Goal: Task Accomplishment & Management: Manage account settings

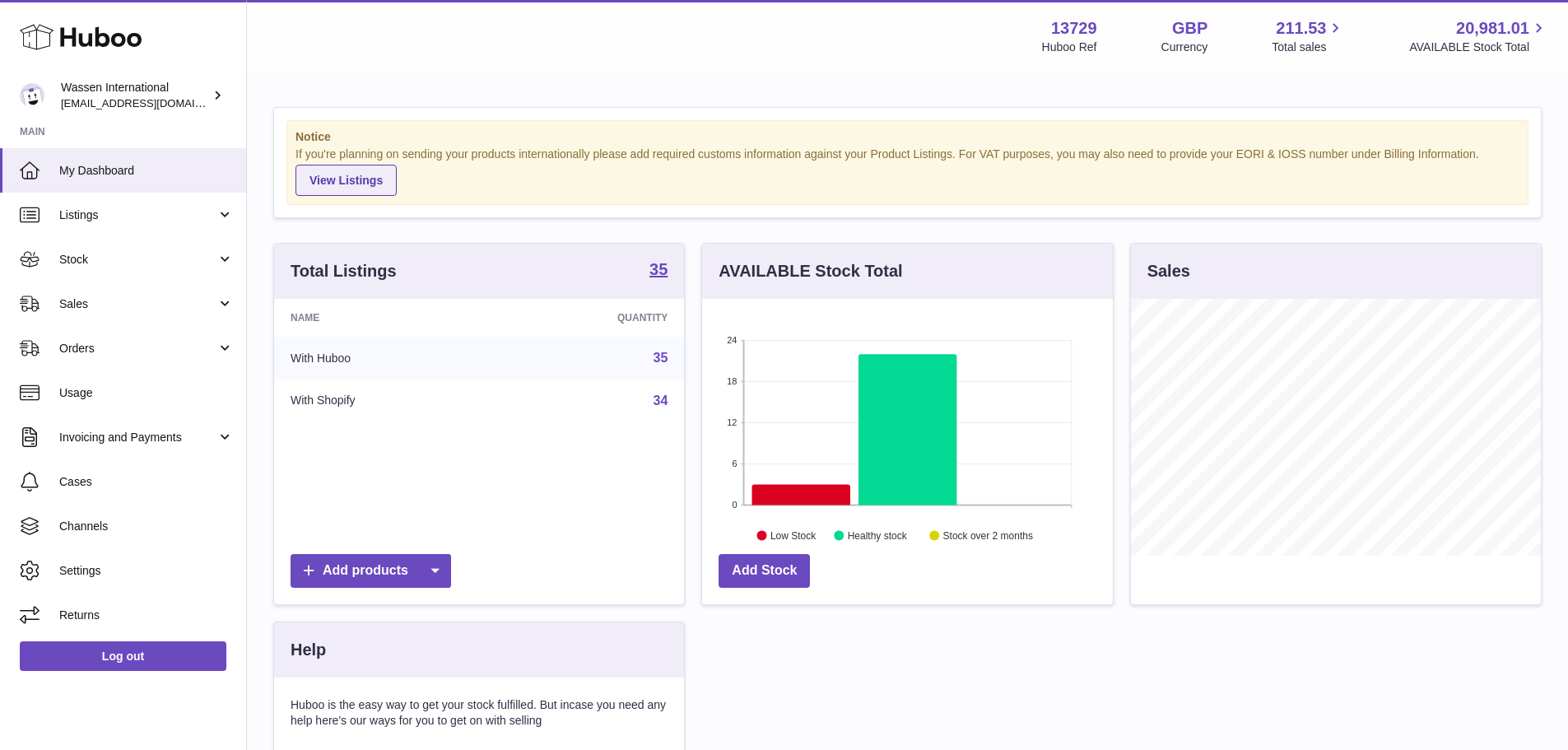
scroll to position [257, 410]
click at [124, 298] on span "Sales" at bounding box center [137, 304] width 157 height 16
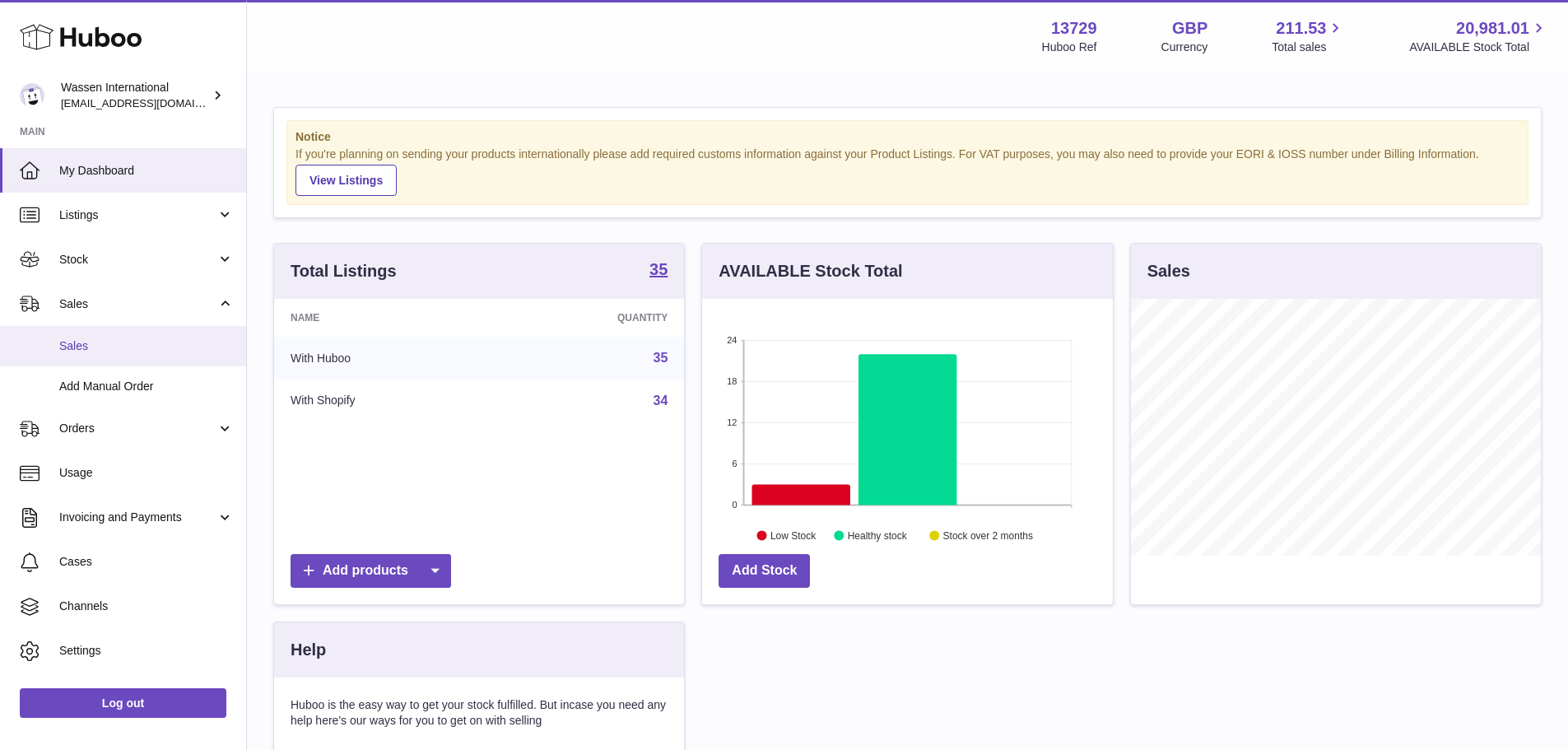
click at [149, 361] on link "Sales" at bounding box center [122, 345] width 246 height 40
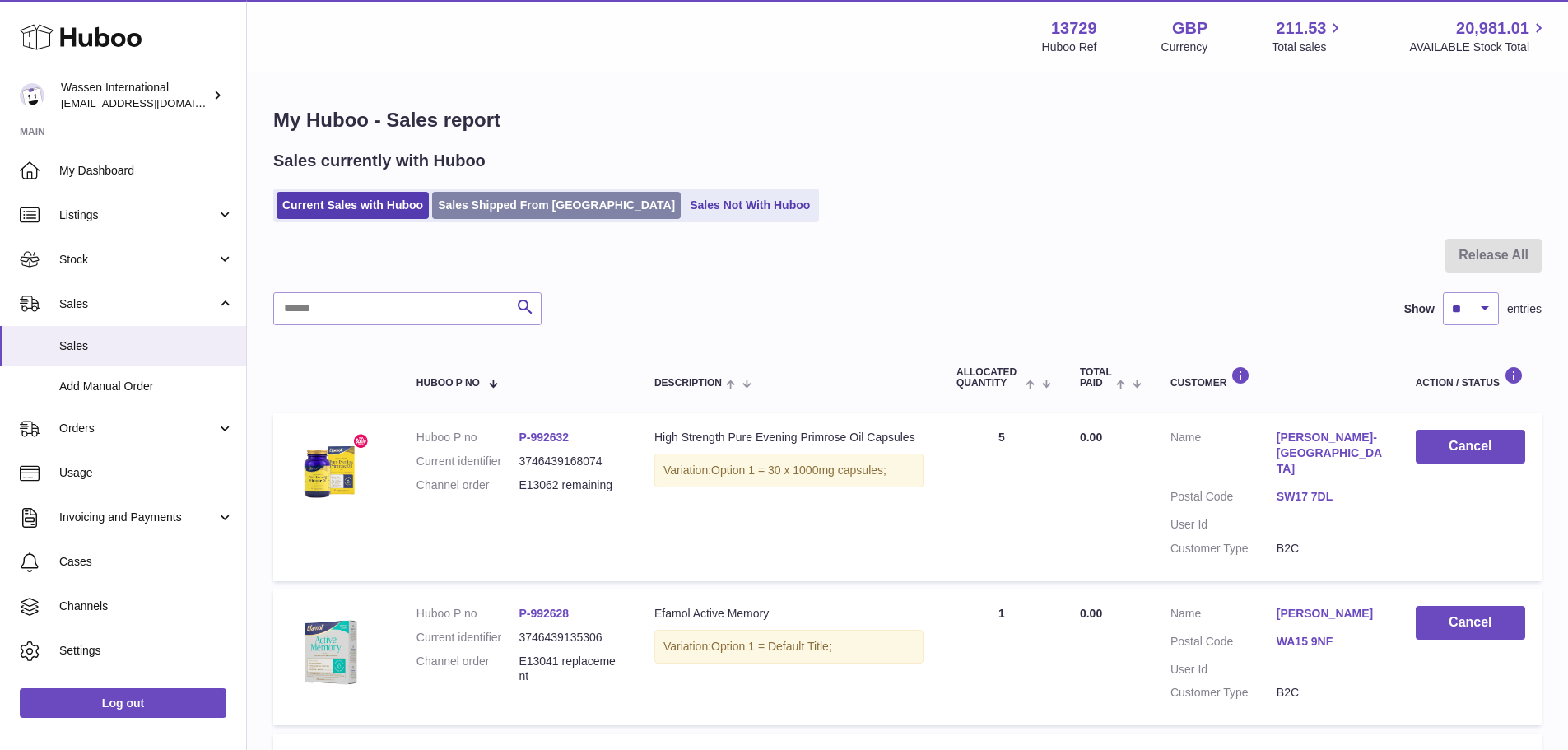
click at [507, 213] on link "Sales Shipped From [GEOGRAPHIC_DATA]" at bounding box center [556, 205] width 248 height 27
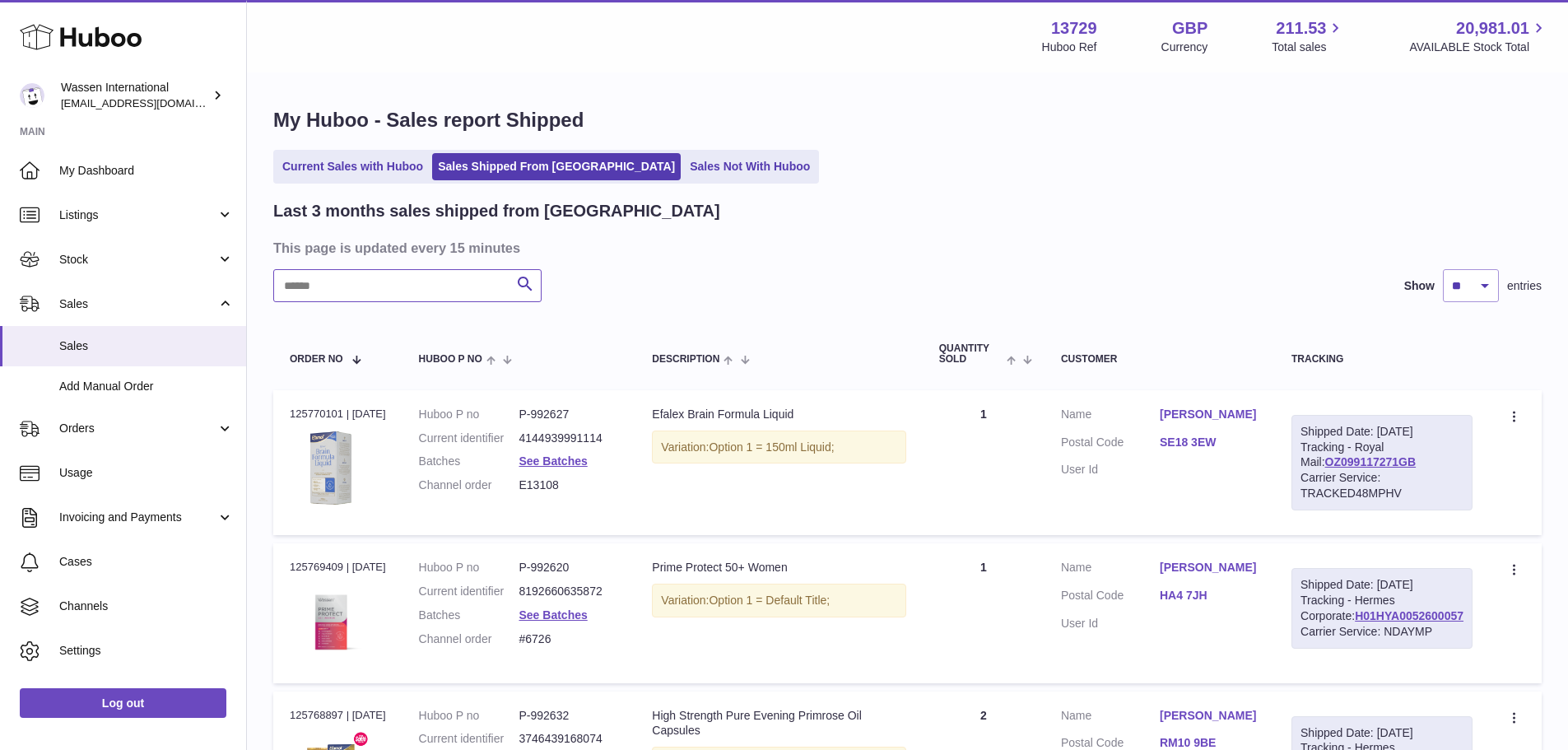
click at [442, 275] on input "text" at bounding box center [407, 285] width 268 height 33
paste input "******"
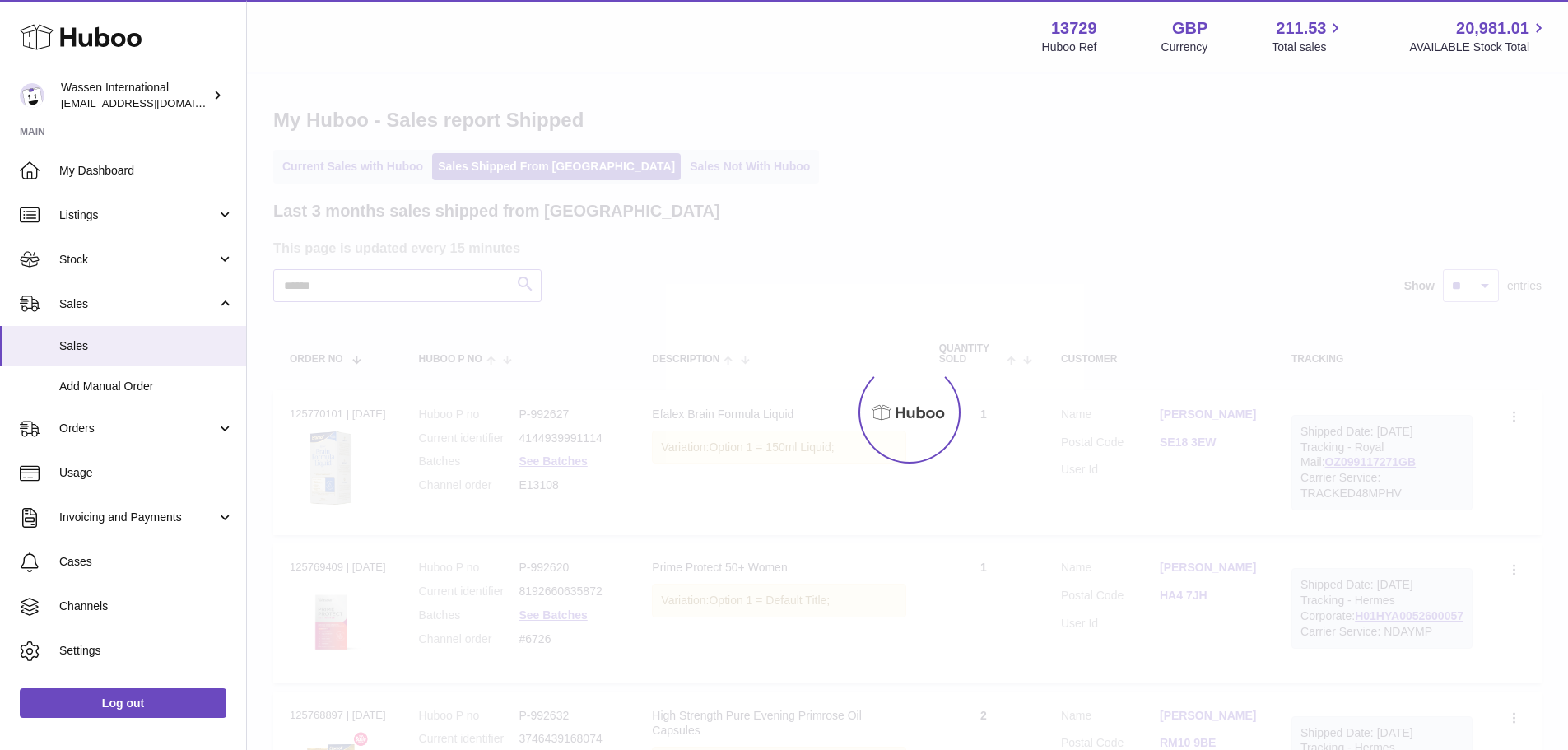
type input "******"
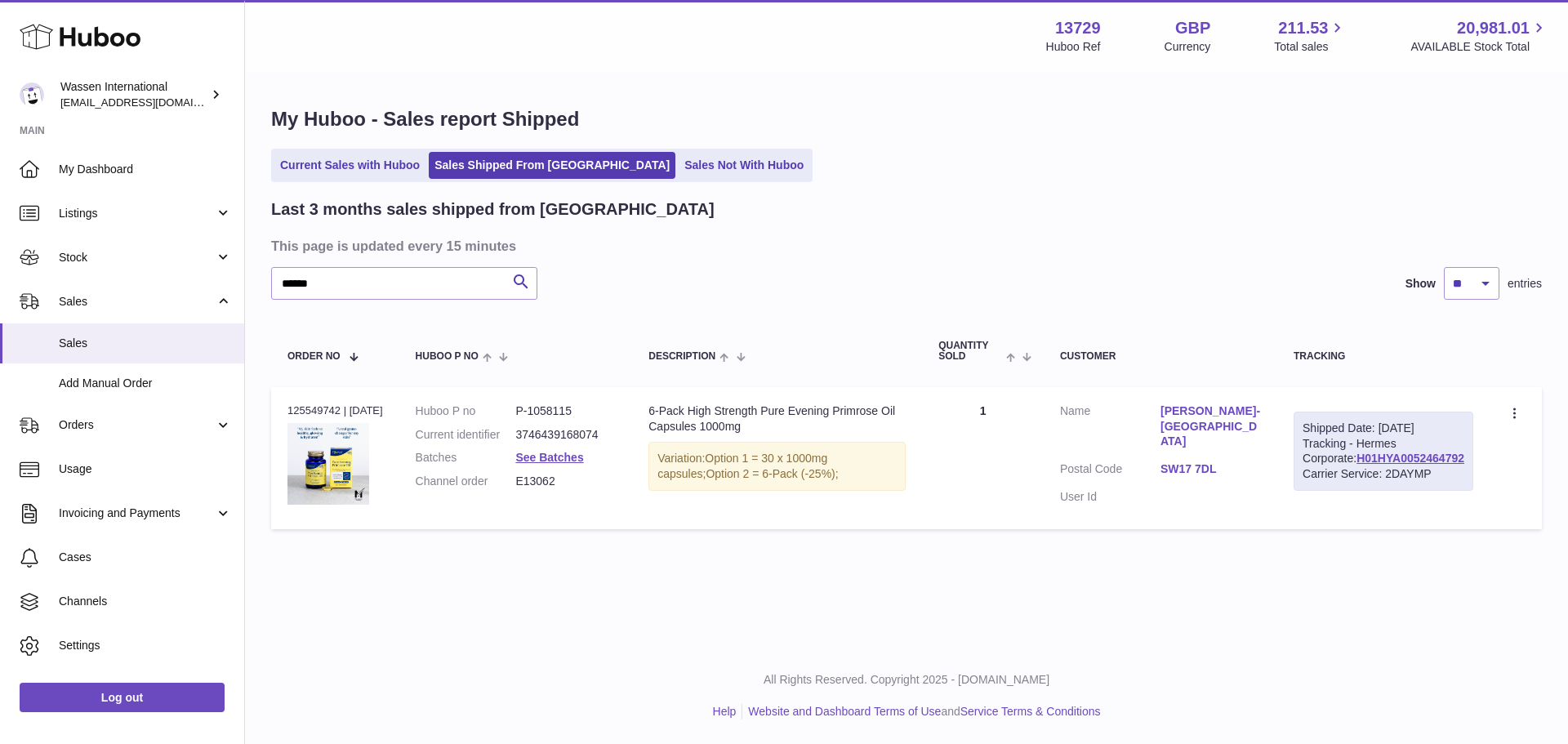
click at [794, 147] on div "My Huboo - Sales report Shipped Current Sales with Huboo Sales Shipped From Hub…" at bounding box center [906, 322] width 1323 height 497
click at [1235, 461] on link "SW17 7DL" at bounding box center [1211, 469] width 101 height 16
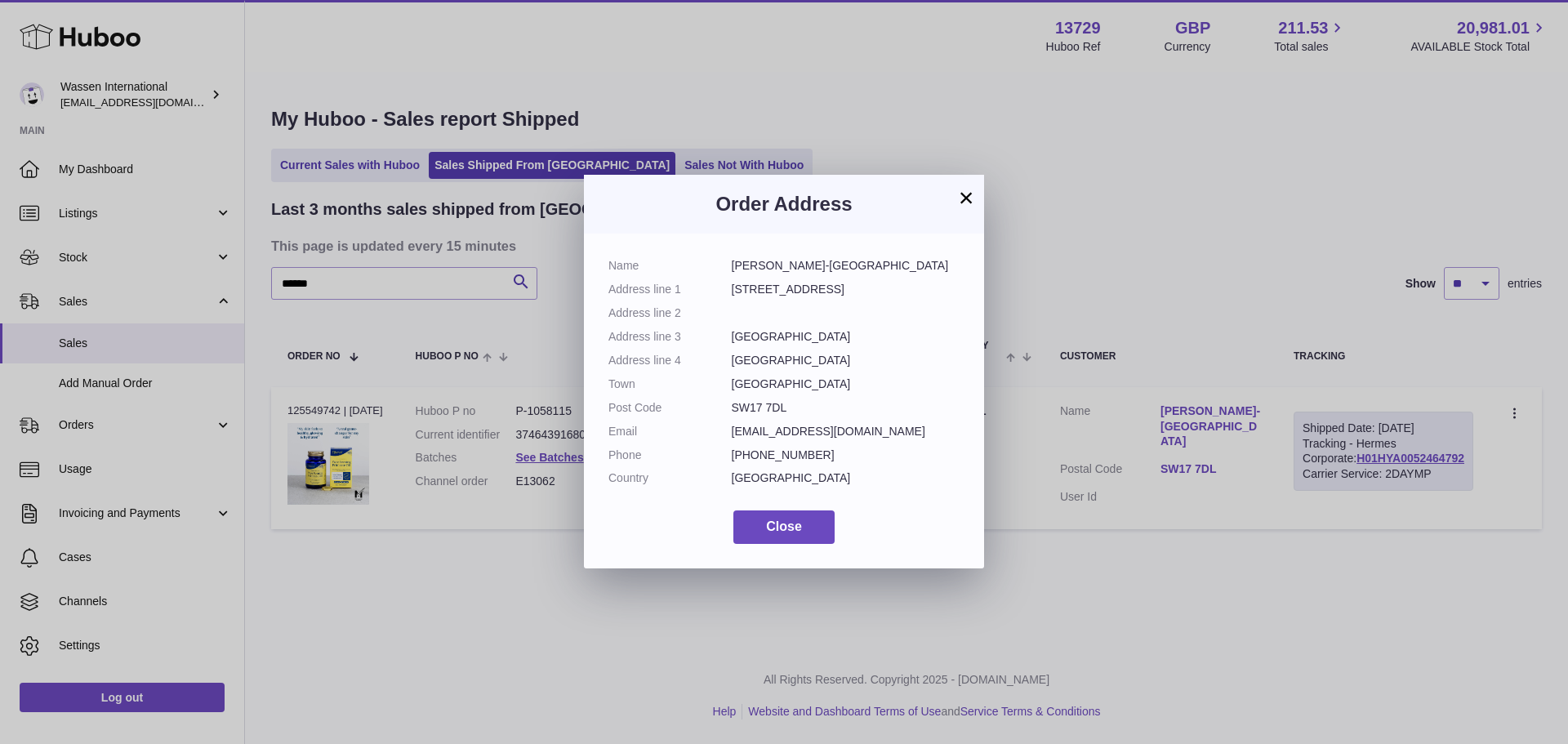
click at [1235, 456] on div "× Order Address Name Nicola Beasley-Suffolk Address line 1 13 Wandle Road Addre…" at bounding box center [784, 372] width 1568 height 744
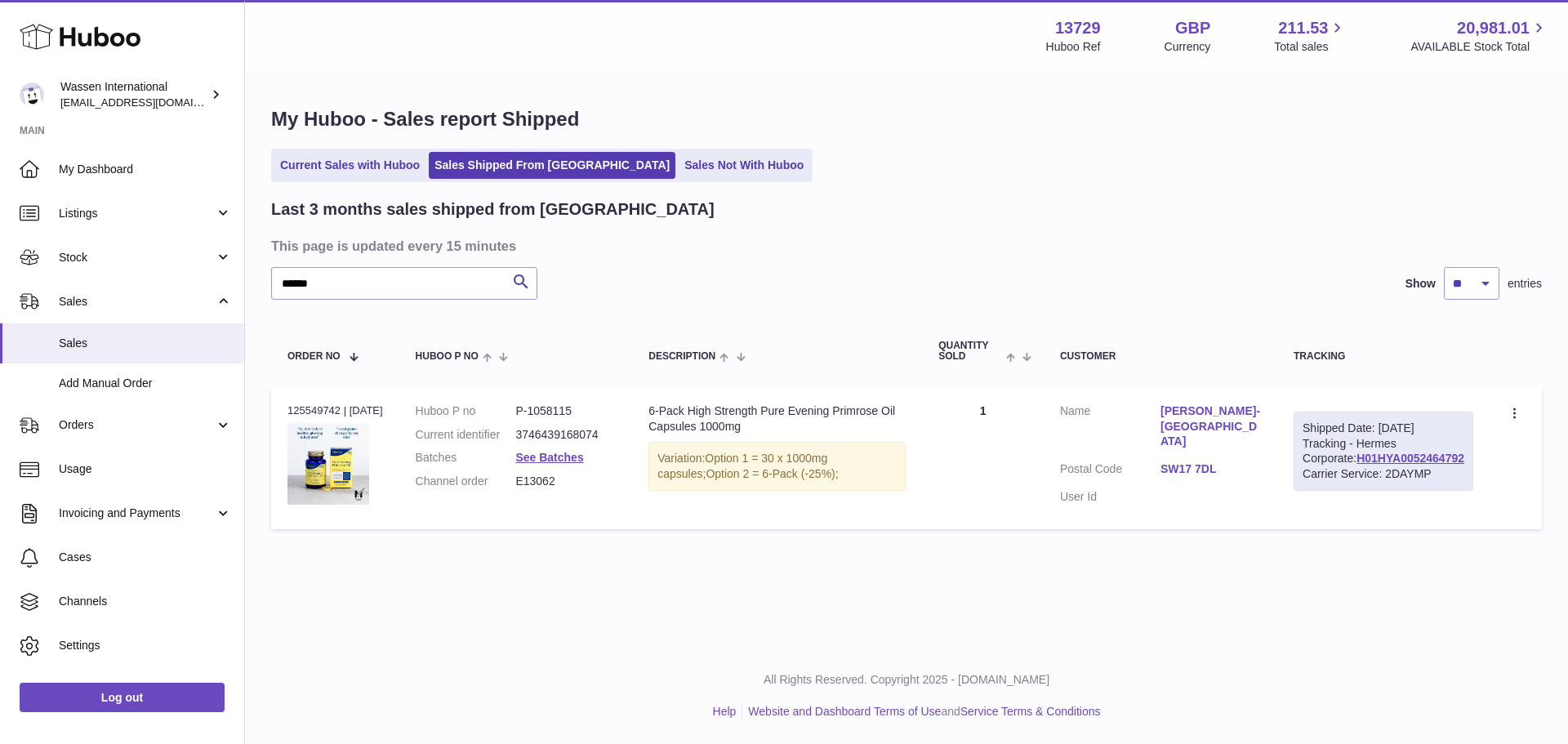
click at [1024, 180] on div "Current Sales with Huboo Sales Shipped From Huboo Sales Not With Huboo" at bounding box center [906, 165] width 1271 height 34
click at [558, 406] on dd "P-1058115" at bounding box center [566, 411] width 101 height 16
copy dd "1058115"
click at [543, 480] on dd "E13062" at bounding box center [566, 481] width 101 height 16
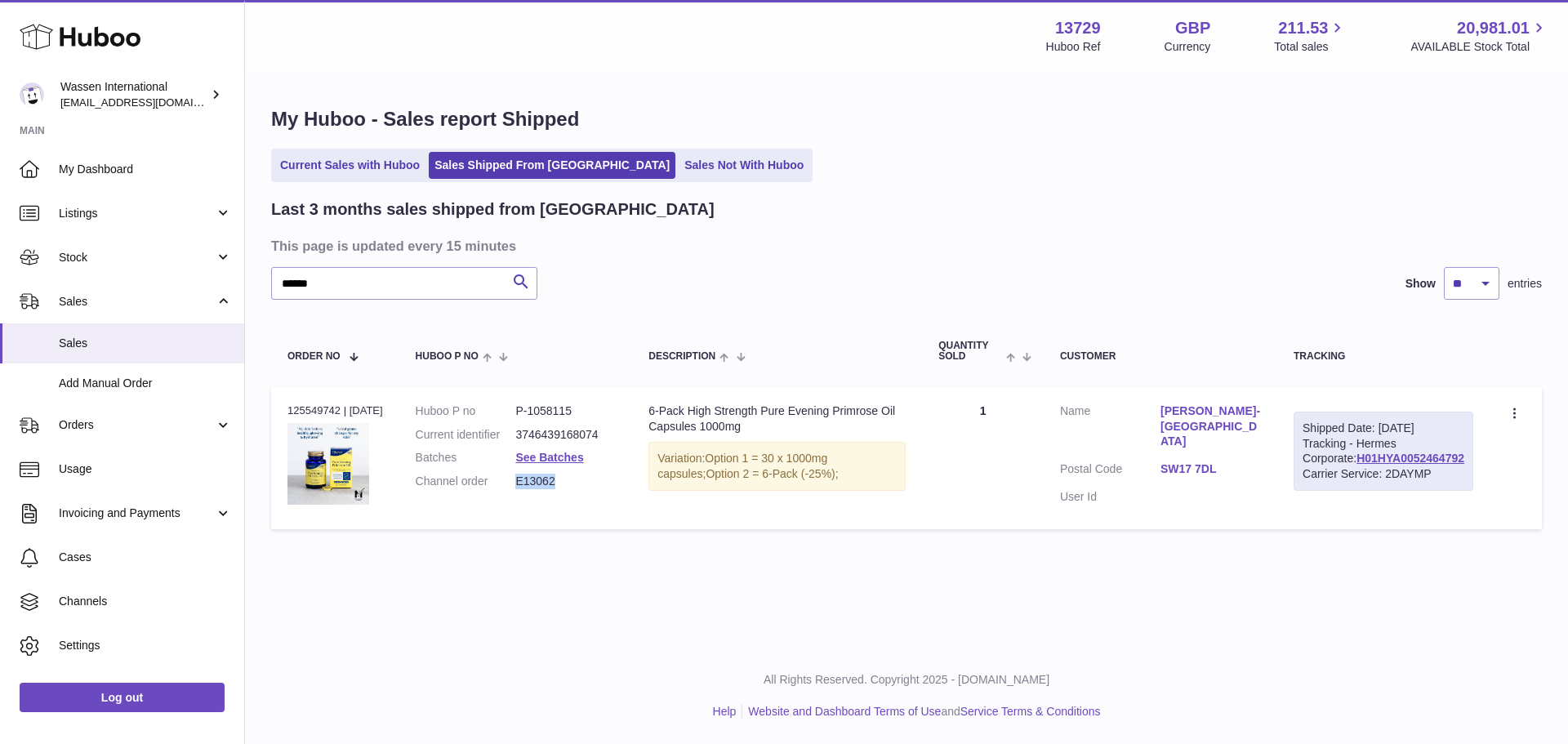
click at [543, 480] on dd "E13062" at bounding box center [566, 481] width 101 height 16
click at [373, 163] on link "Current Sales with Huboo" at bounding box center [350, 165] width 151 height 27
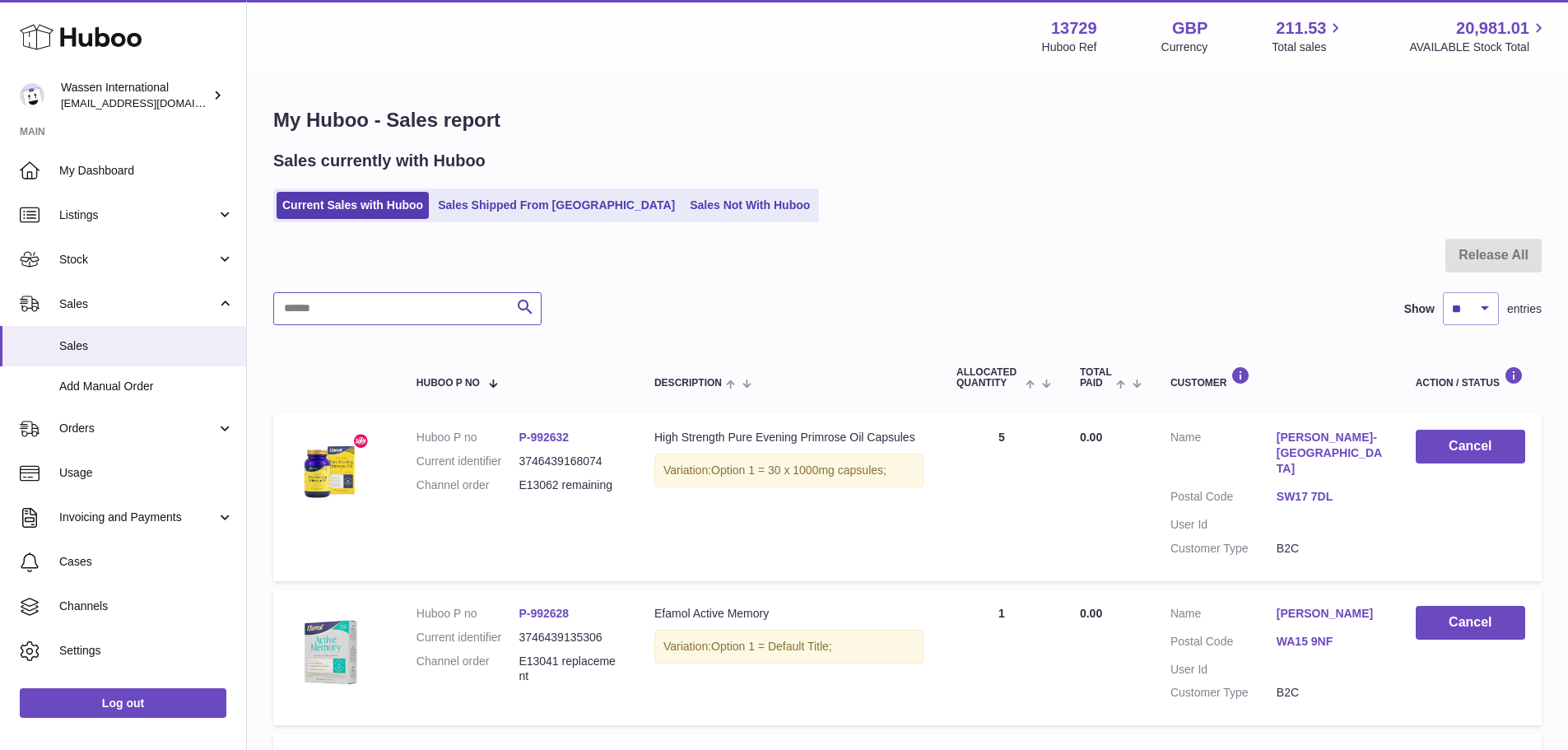
click at [362, 303] on input "text" at bounding box center [407, 308] width 268 height 33
paste input "******"
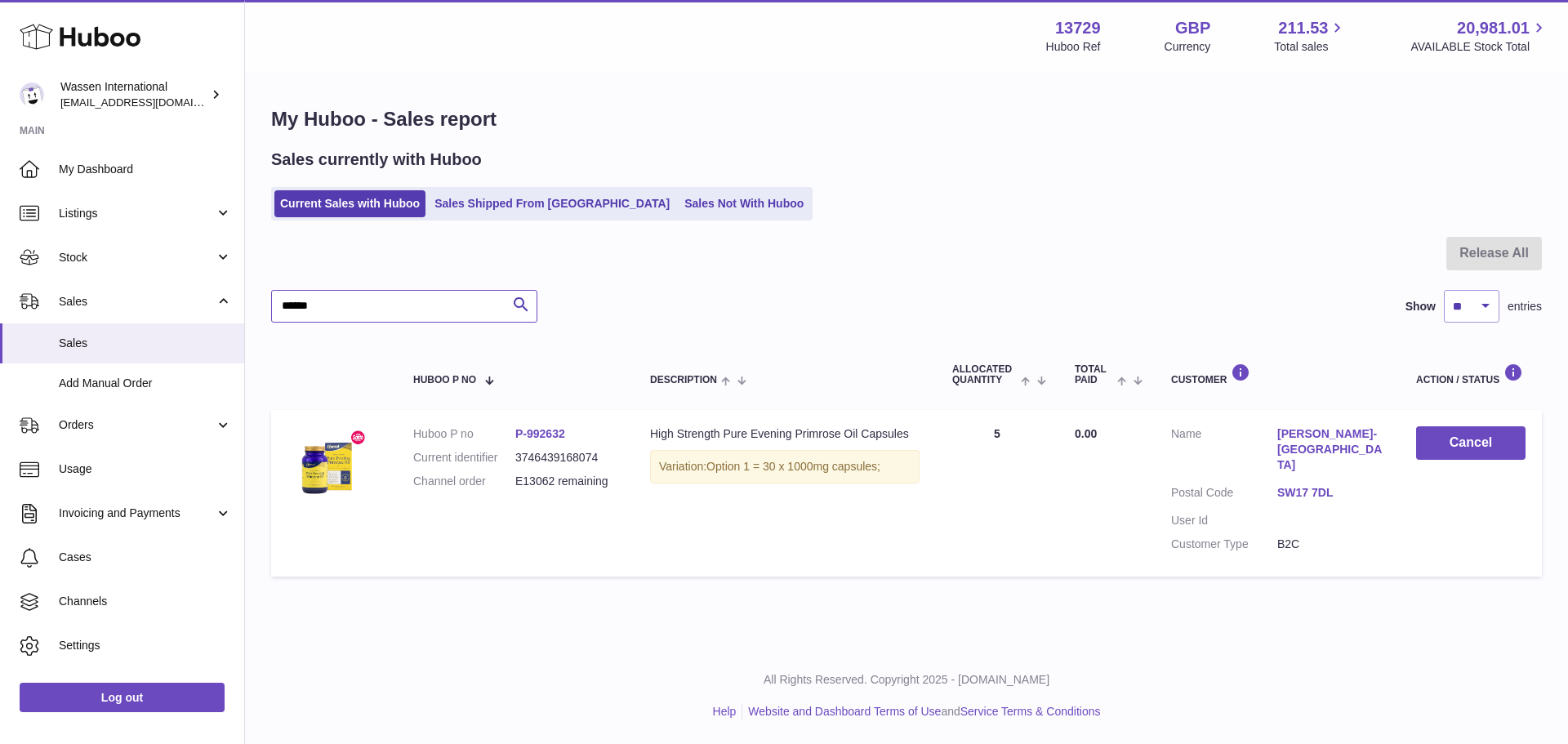
type input "******"
click at [1023, 223] on div "My Huboo - Sales report Sales currently with Huboo Current Sales with Huboo Sal…" at bounding box center [906, 345] width 1323 height 543
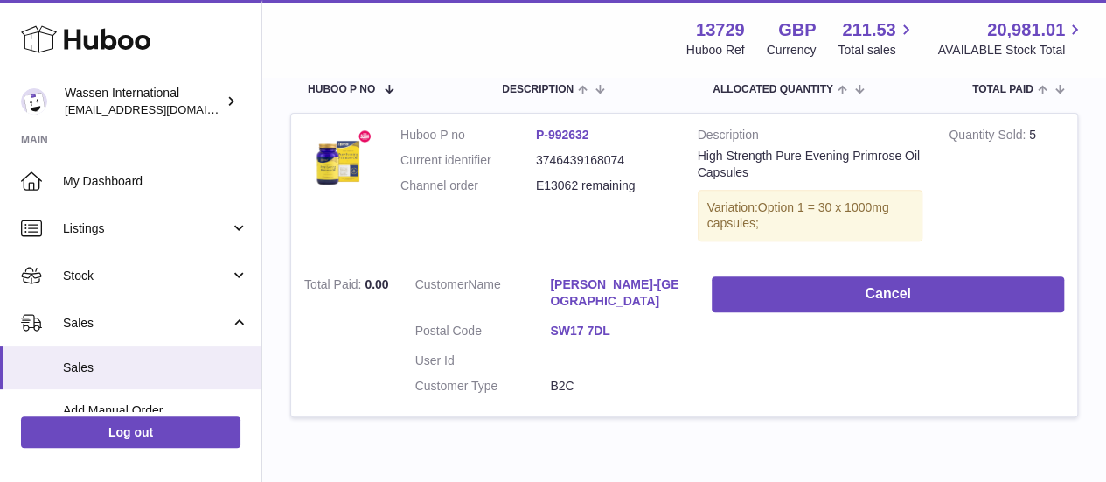
scroll to position [300, 0]
drag, startPoint x: 607, startPoint y: 140, endPoint x: 548, endPoint y: 141, distance: 58.6
click at [548, 141] on dd "P-992632" at bounding box center [604, 134] width 136 height 17
copy link "992632"
click at [700, 361] on td "Customer Name Nicola Beasley-Suffolk Postal Code SW17 7DL User Id Customer Type…" at bounding box center [550, 338] width 297 height 152
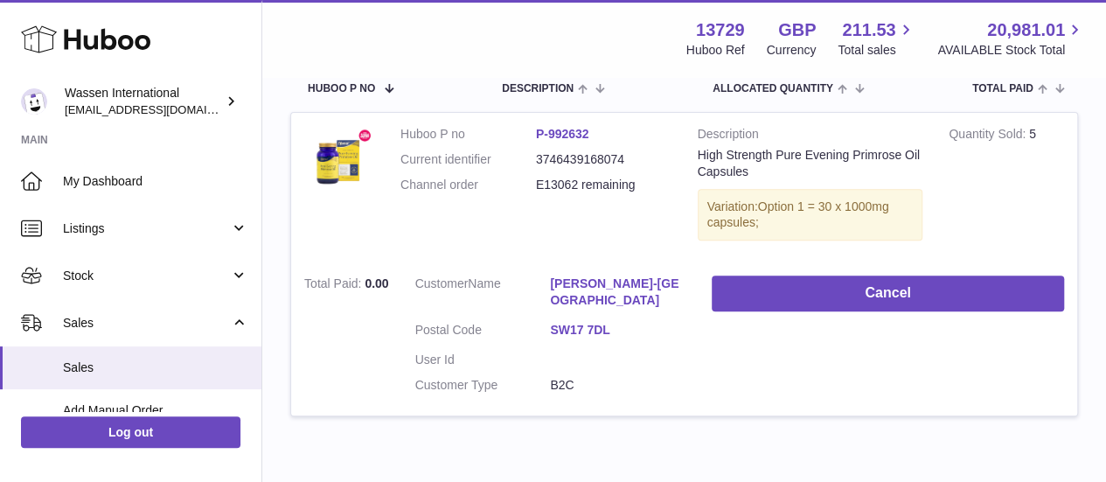
click at [649, 289] on link "[PERSON_NAME]-[GEOGRAPHIC_DATA]" at bounding box center [618, 291] width 136 height 33
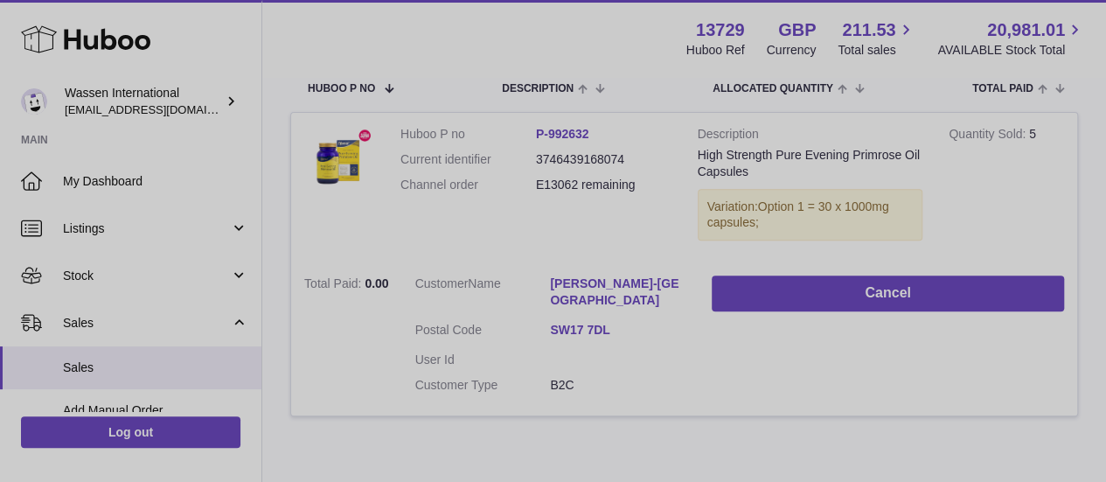
click at [1021, 127] on div at bounding box center [553, 241] width 1106 height 482
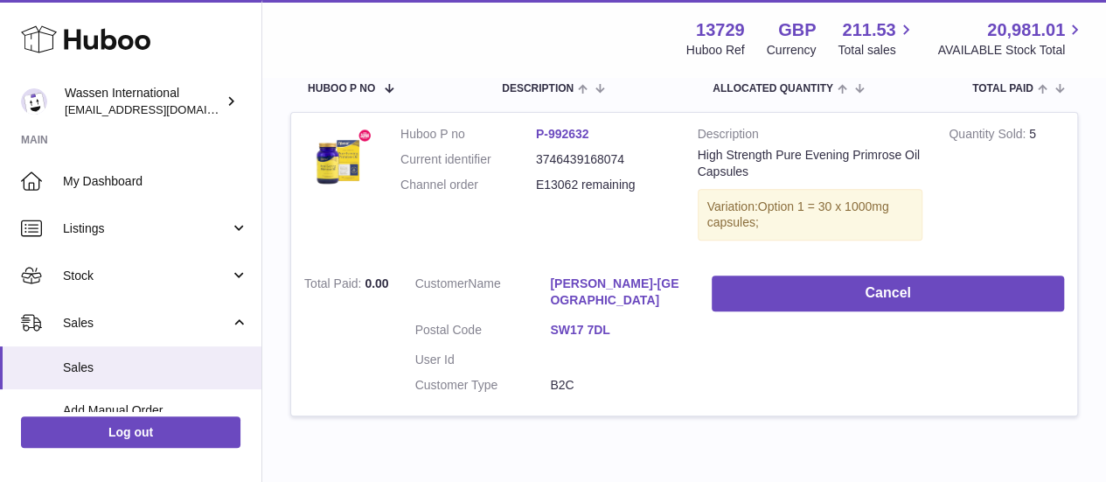
click at [609, 178] on dd "E13062 remaining" at bounding box center [604, 185] width 136 height 17
copy tr "E13062 remaining"
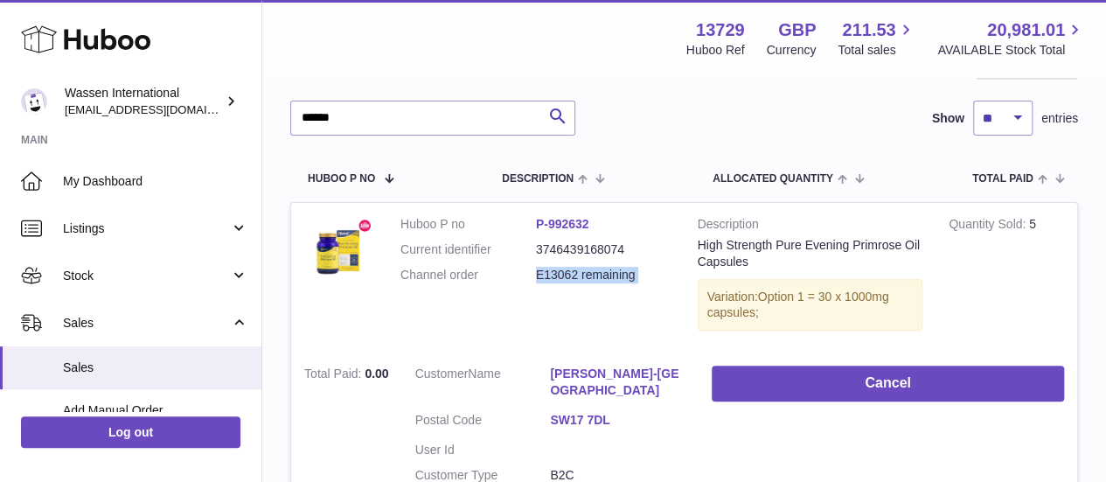
scroll to position [209, 0]
click at [564, 280] on dd "E13062 remaining" at bounding box center [604, 276] width 136 height 17
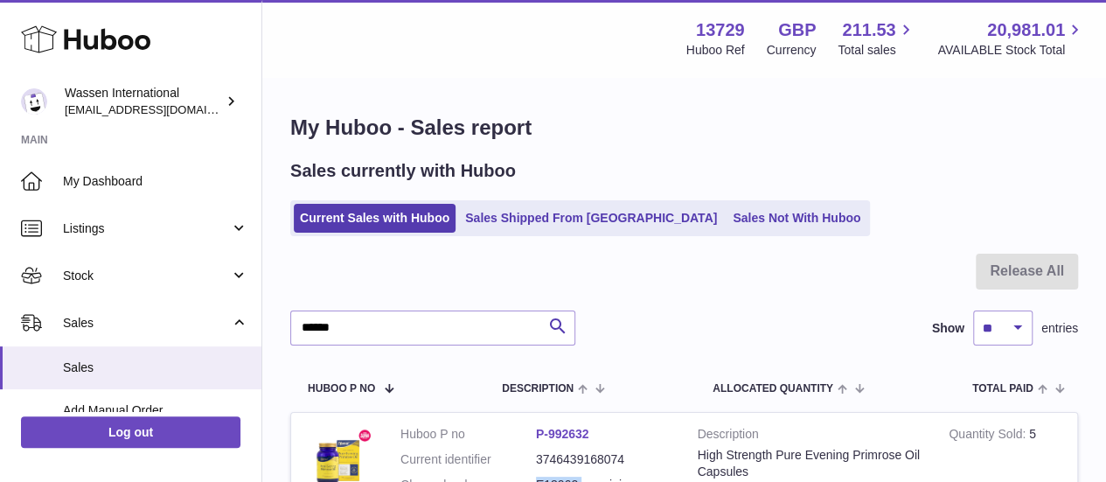
scroll to position [5, 0]
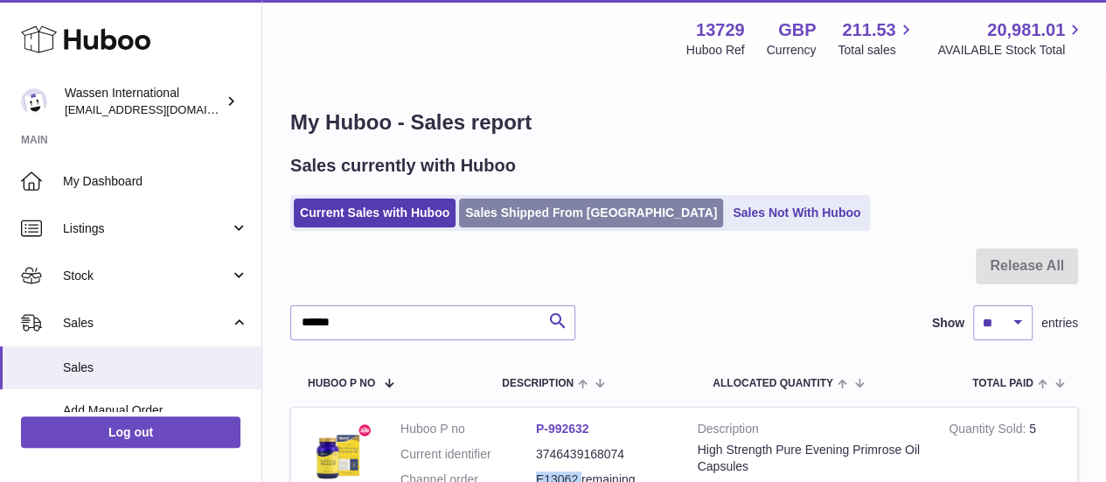
click at [528, 221] on link "Sales Shipped From [GEOGRAPHIC_DATA]" at bounding box center [591, 213] width 264 height 29
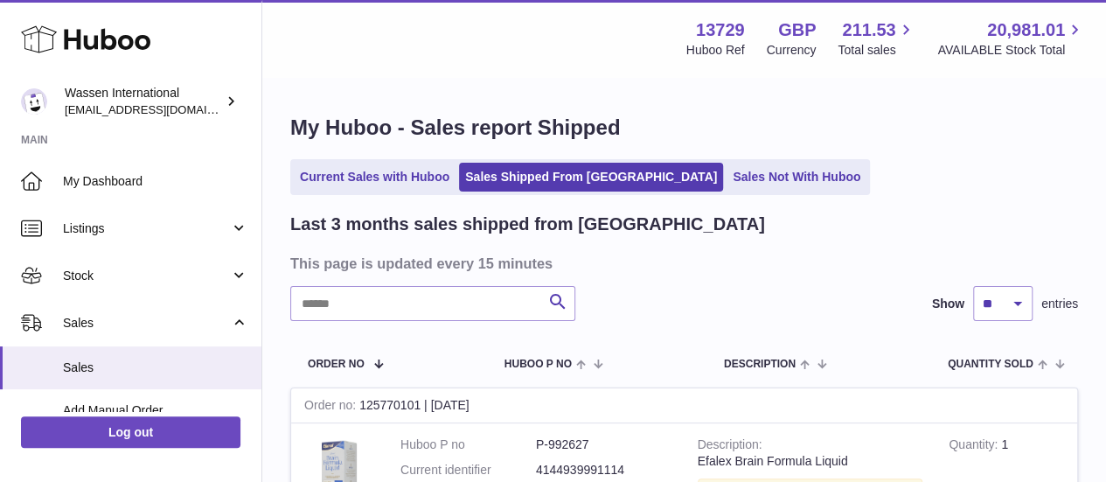
click at [421, 311] on input "text" at bounding box center [432, 303] width 285 height 35
paste input "******"
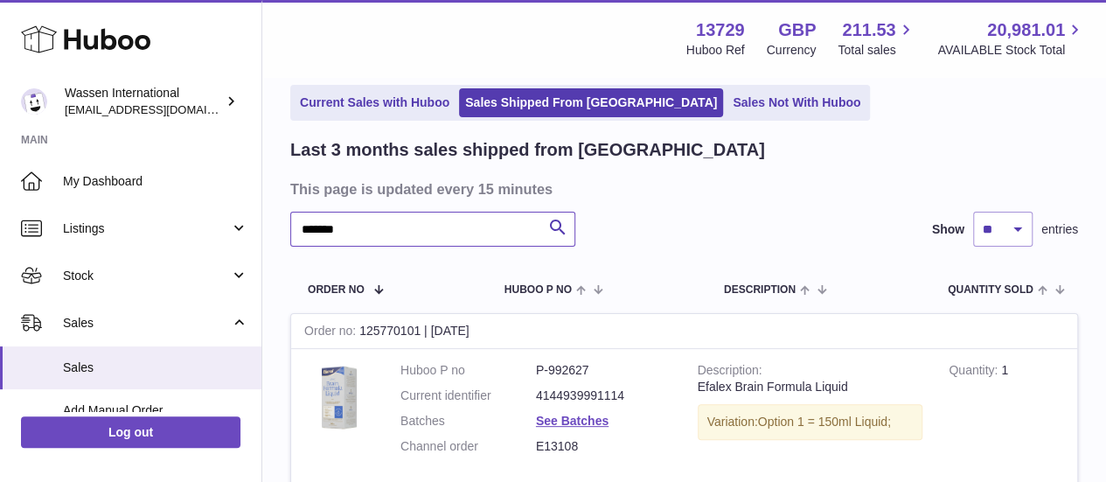
scroll to position [76, 0]
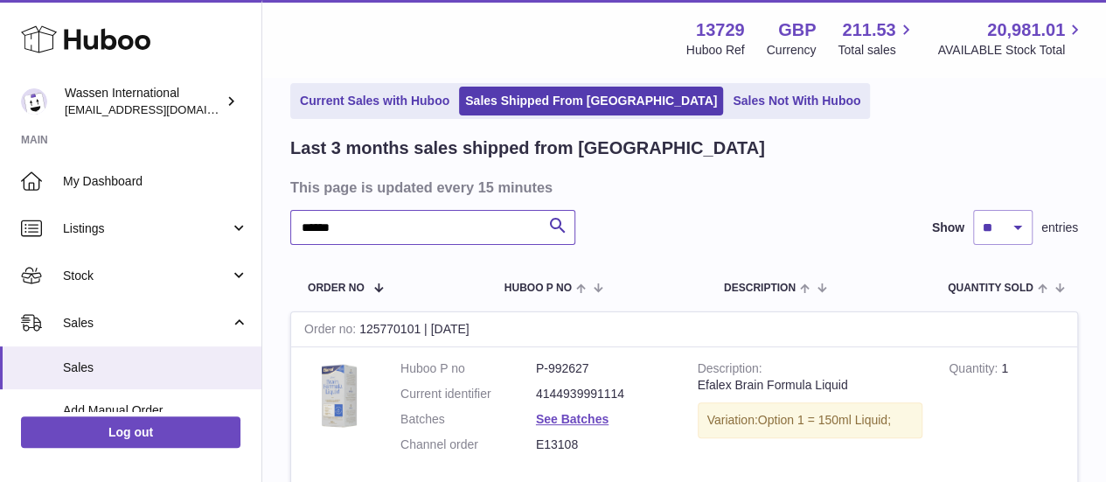
type input "******"
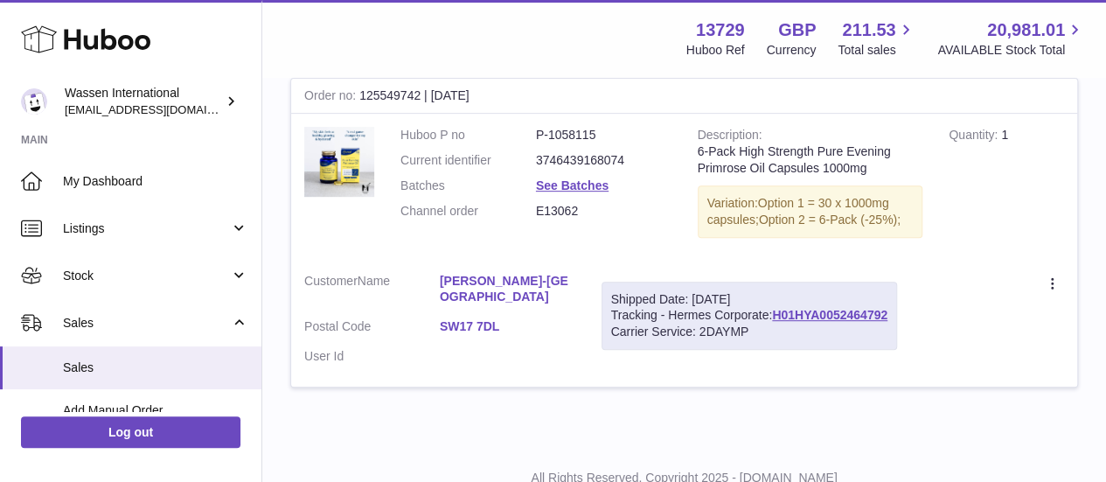
scroll to position [311, 0]
click at [512, 299] on link "[PERSON_NAME]-[GEOGRAPHIC_DATA]" at bounding box center [508, 287] width 136 height 33
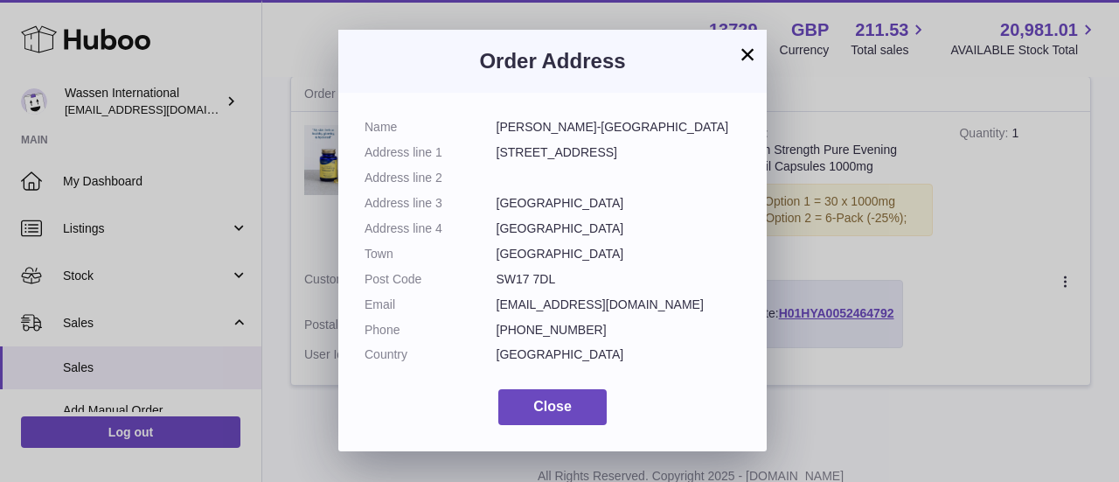
drag, startPoint x: 497, startPoint y: 131, endPoint x: 589, endPoint y: 286, distance: 180.4
click at [589, 286] on dl "Name [PERSON_NAME]-[GEOGRAPHIC_DATA] Address line [STREET_ADDRESS] Address line…" at bounding box center [553, 245] width 376 height 253
copy dl "[PERSON_NAME]-[GEOGRAPHIC_DATA] Address line [GEOGRAPHIC_DATA] Address line 2 A…"
click at [589, 286] on dd "SW17 7DL" at bounding box center [619, 279] width 245 height 17
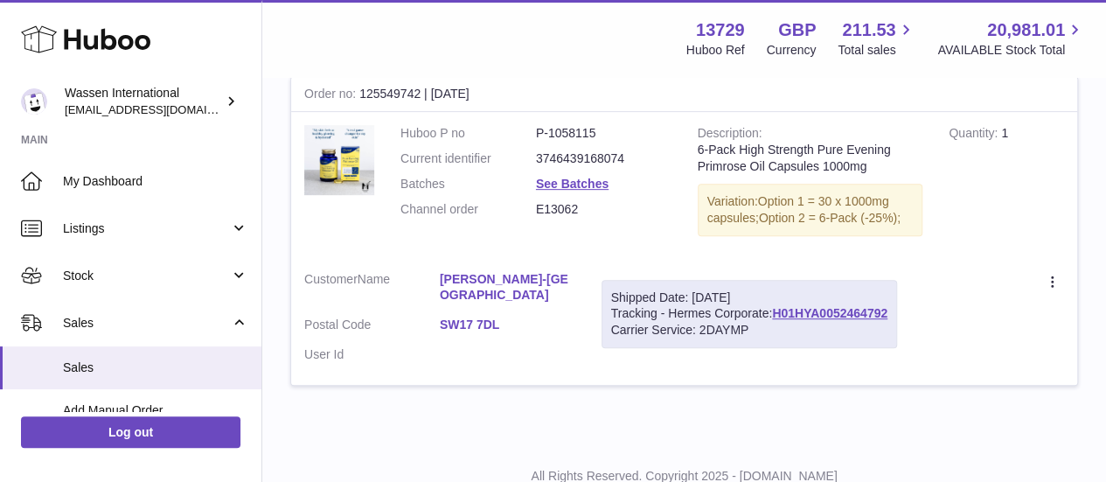
click at [808, 389] on div at bounding box center [553, 241] width 1106 height 482
click at [538, 209] on dd "E13062" at bounding box center [604, 209] width 136 height 17
copy dd "E13062"
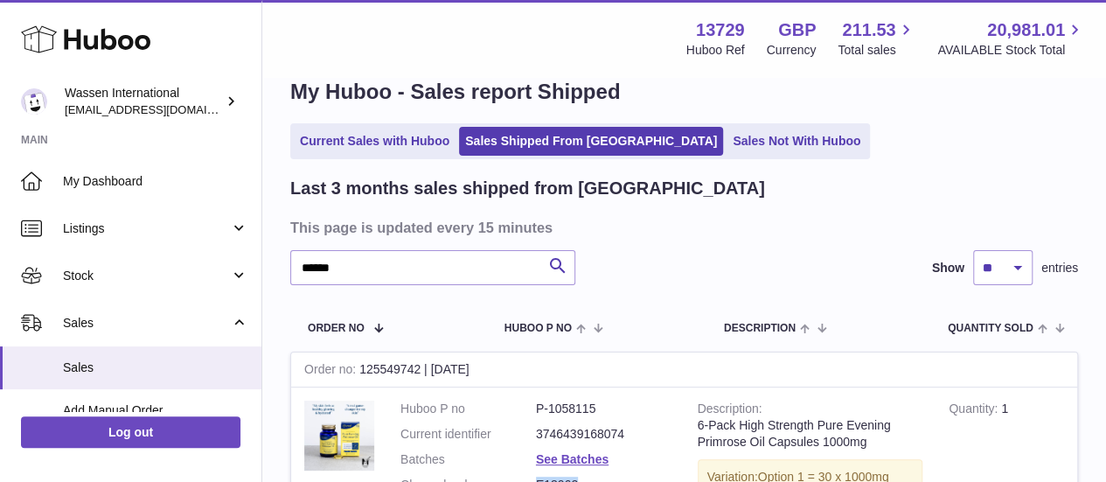
scroll to position [3, 0]
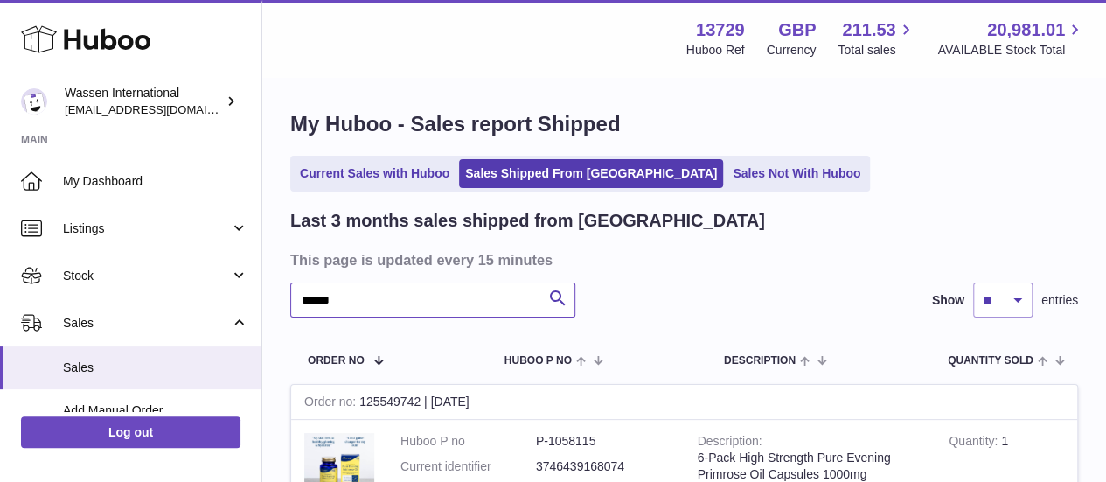
click at [388, 312] on input "******" at bounding box center [432, 299] width 285 height 35
click at [400, 182] on link "Current Sales with Huboo" at bounding box center [375, 173] width 162 height 29
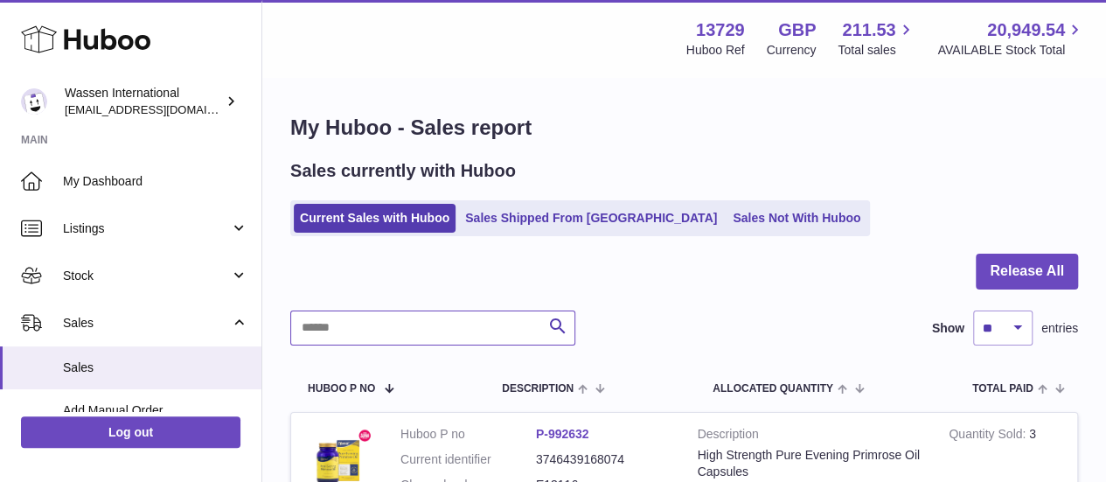
click at [399, 324] on input "text" at bounding box center [432, 327] width 285 height 35
paste input "******"
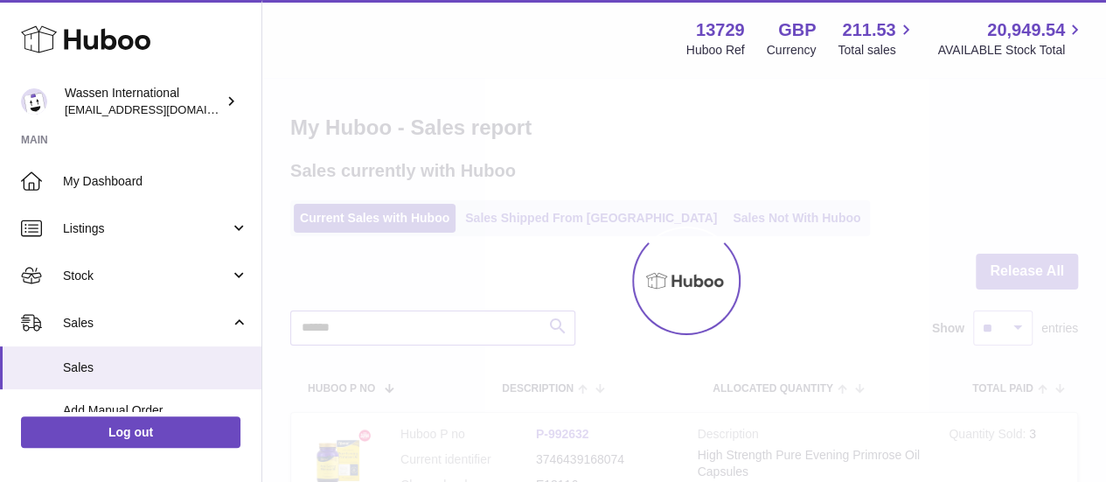
type input "******"
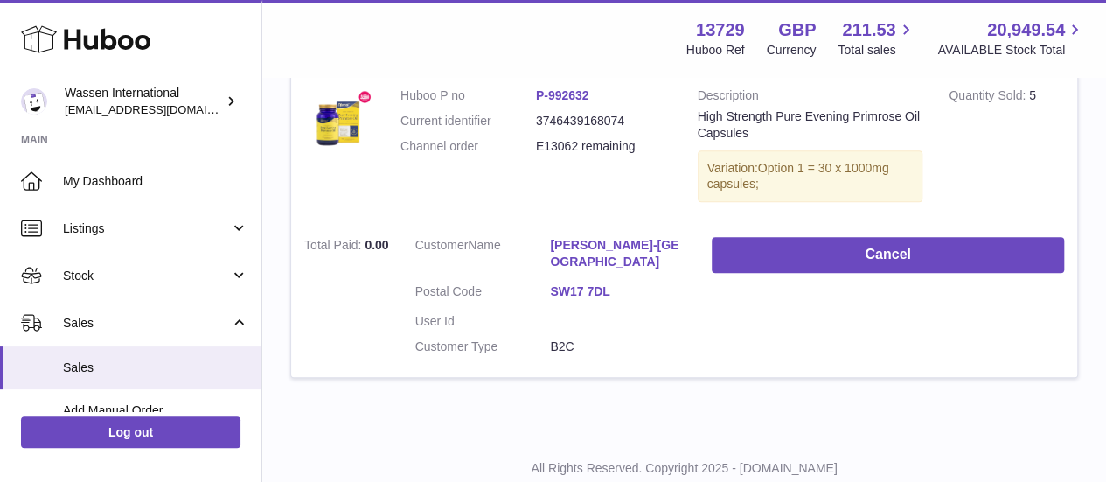
scroll to position [335, 0]
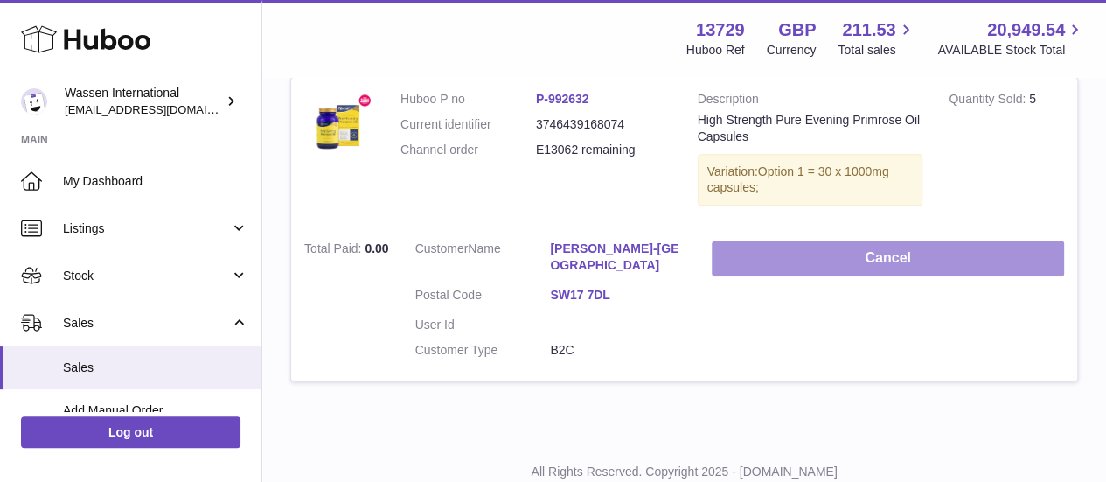
click at [892, 263] on button "Cancel" at bounding box center [888, 258] width 352 height 36
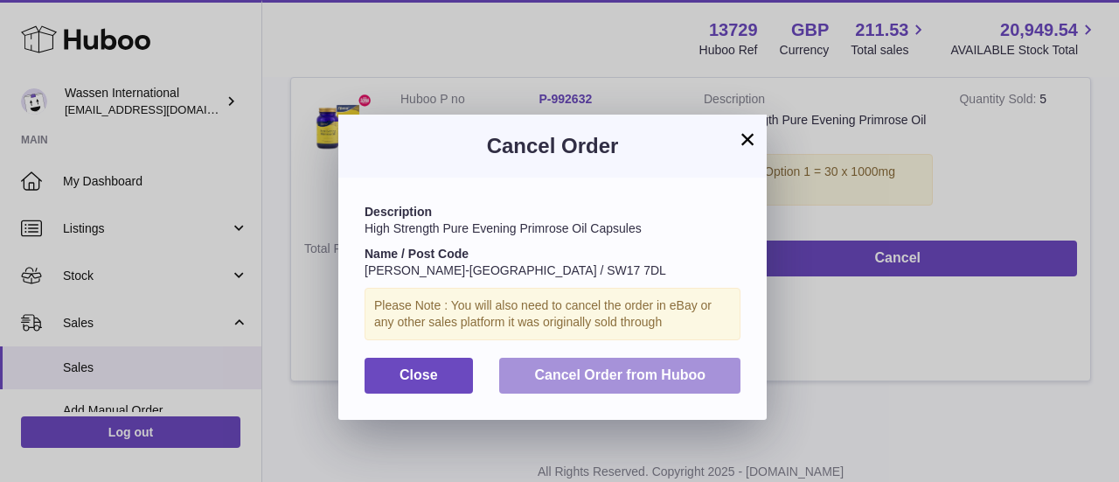
click at [666, 370] on span "Cancel Order from Huboo" at bounding box center [619, 374] width 171 height 15
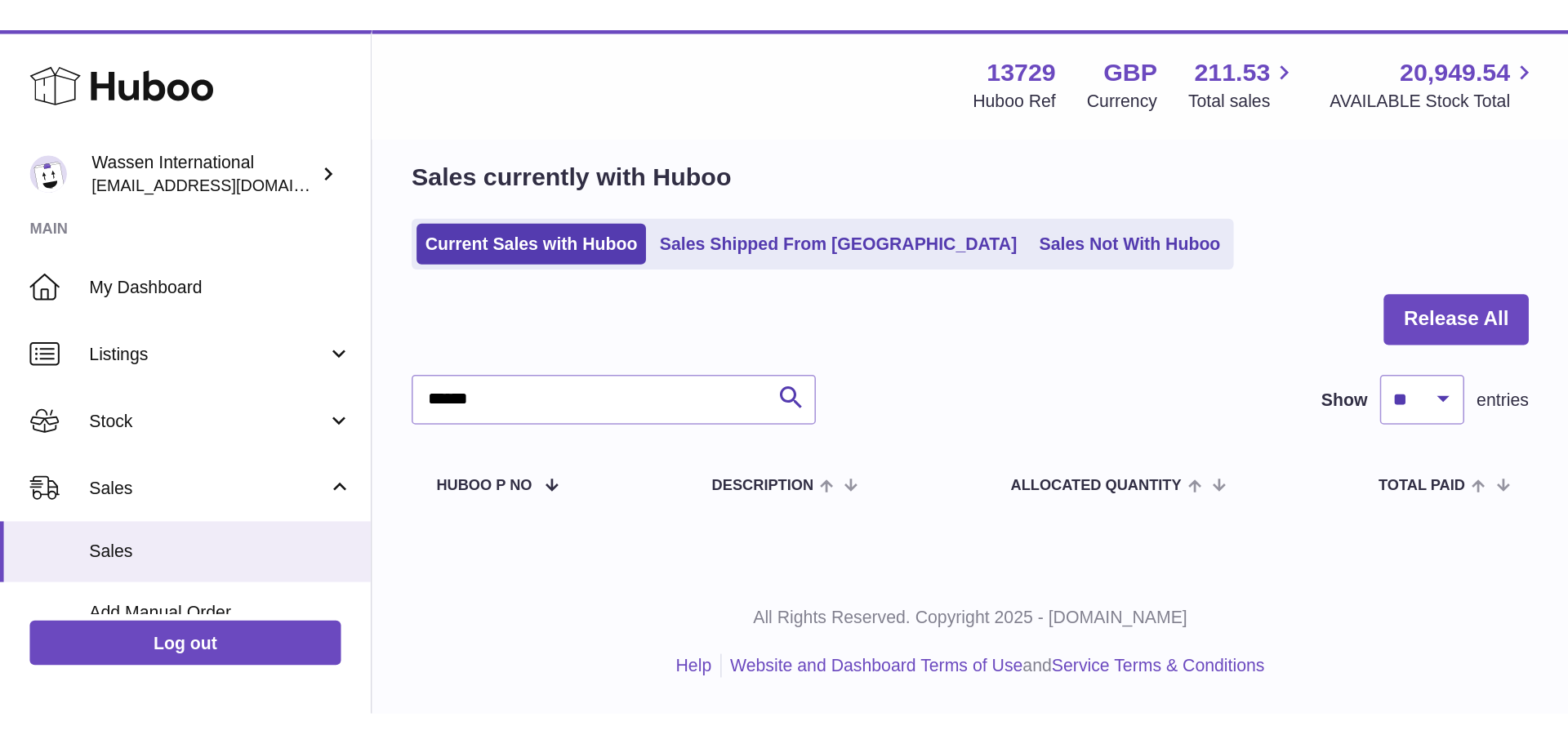
scroll to position [0, 0]
